Goal: Information Seeking & Learning: Understand process/instructions

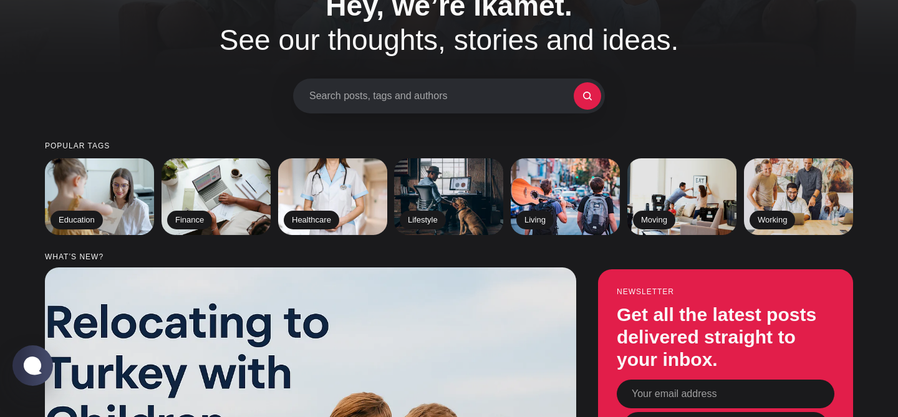
scroll to position [91, 0]
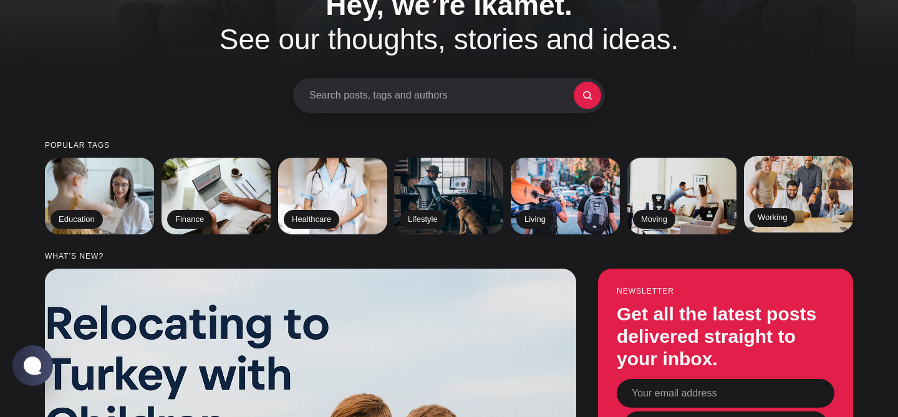
click at [779, 195] on img at bounding box center [799, 194] width 112 height 78
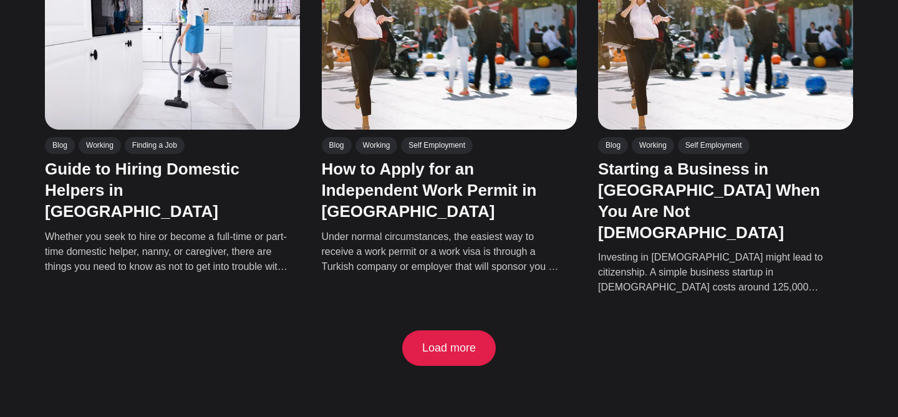
scroll to position [1064, 0]
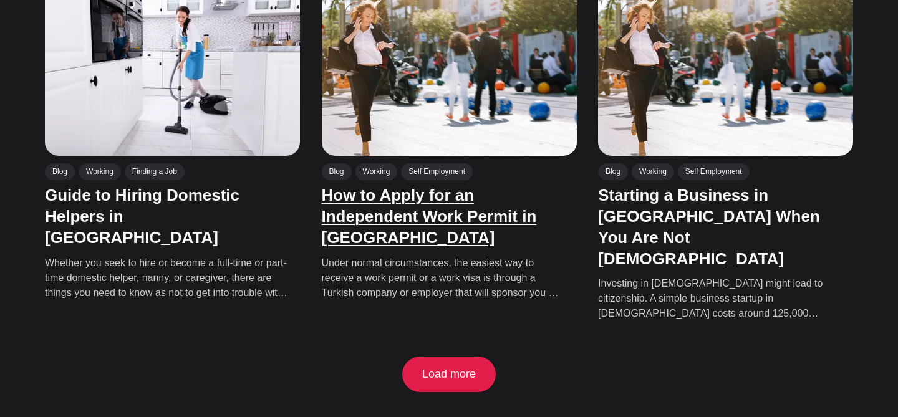
click at [410, 217] on link "How to Apply for an Independent Work Permit in [GEOGRAPHIC_DATA]" at bounding box center [429, 216] width 215 height 61
